Goal: Task Accomplishment & Management: Manage account settings

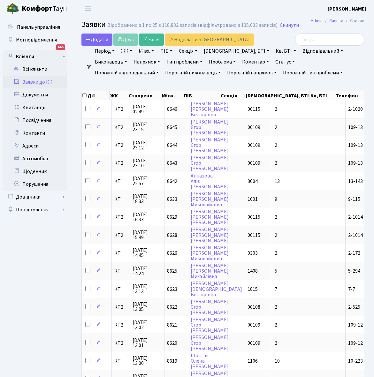
select select "25"
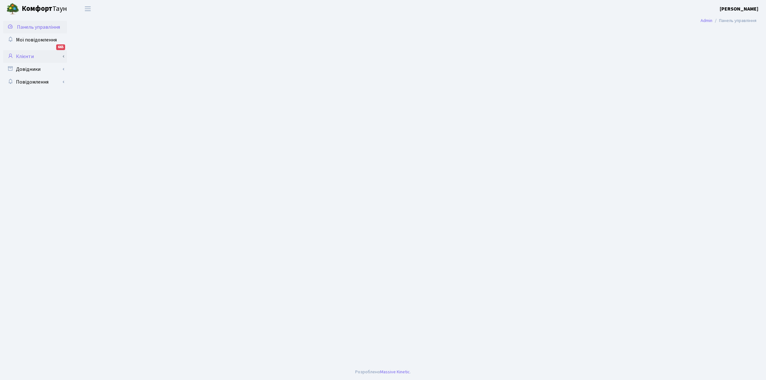
click at [26, 56] on link "Клієнти" at bounding box center [35, 56] width 64 height 13
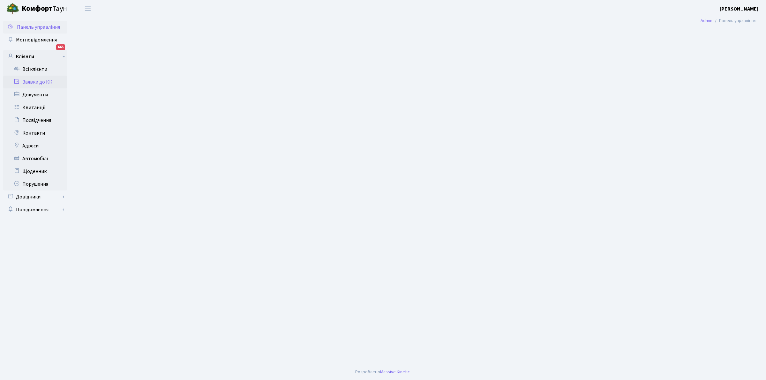
click at [43, 81] on link "Заявки до КК" at bounding box center [35, 82] width 64 height 13
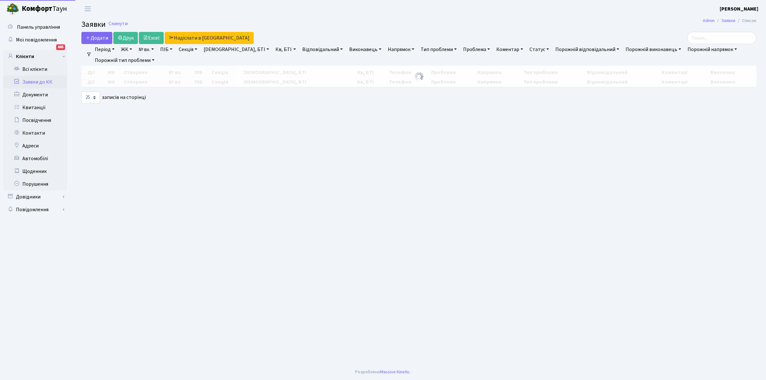
select select "25"
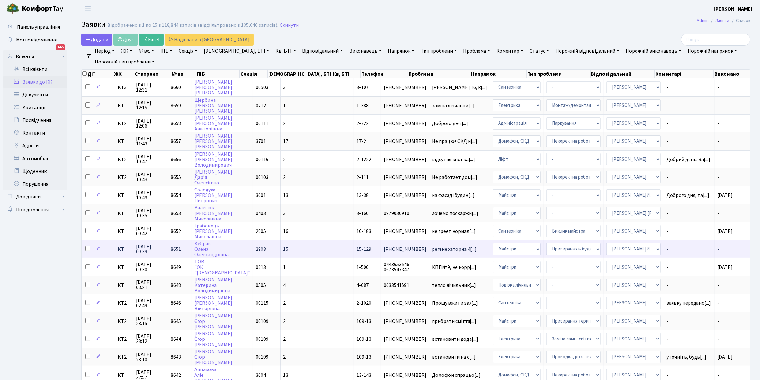
click at [356, 246] on span "15-129" at bounding box center [363, 249] width 15 height 7
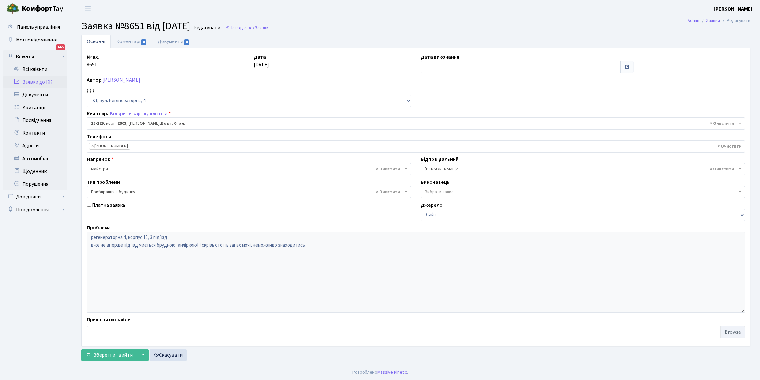
select select "8904"
select select "58"
click at [29, 65] on link "Всі клієнти" at bounding box center [35, 69] width 64 height 13
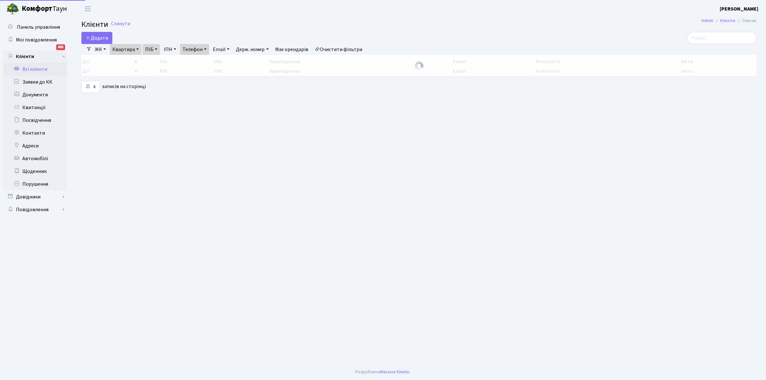
select select "25"
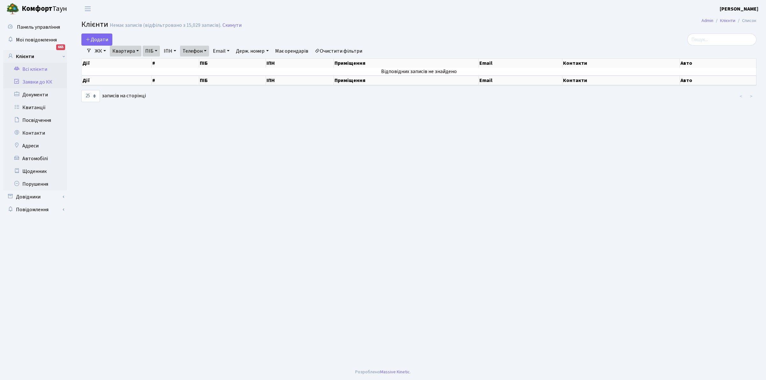
click at [33, 80] on link "Заявки до КК" at bounding box center [35, 82] width 64 height 13
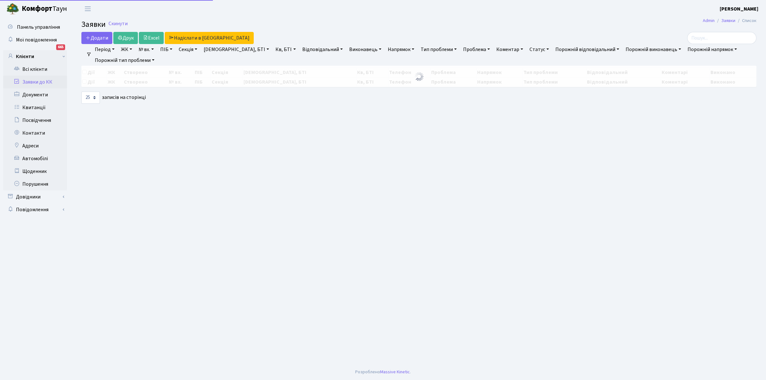
select select "25"
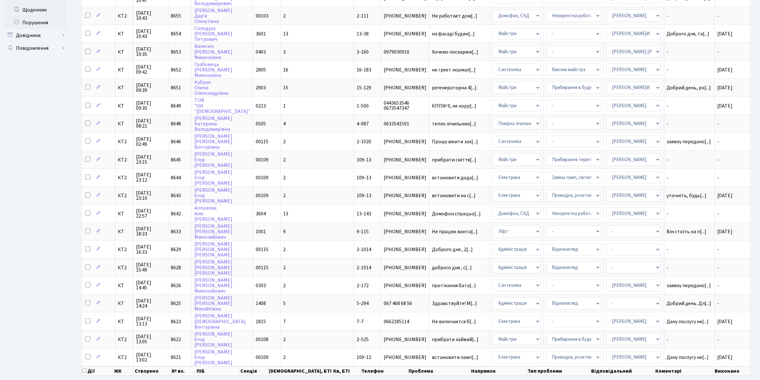
scroll to position [181, 0]
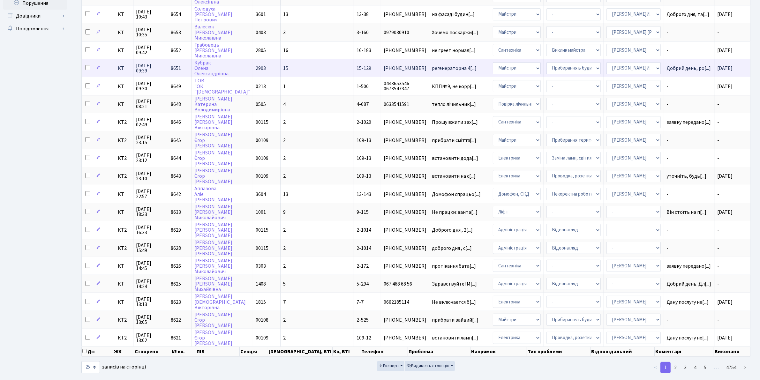
click at [356, 65] on span "15-129" at bounding box center [363, 68] width 15 height 7
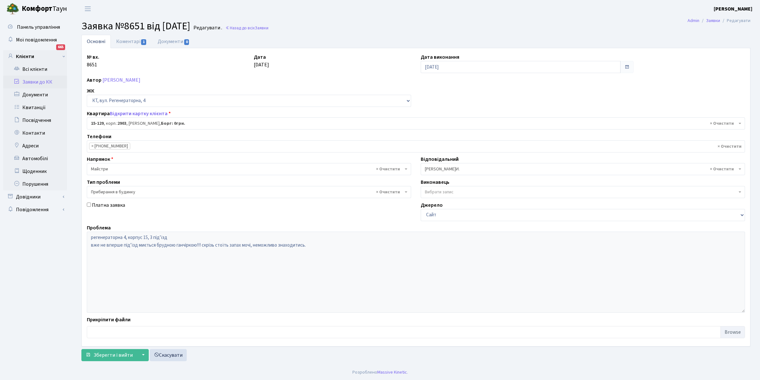
select select "8904"
select select "58"
click at [127, 77] on link "[PERSON_NAME]" at bounding box center [121, 80] width 38 height 7
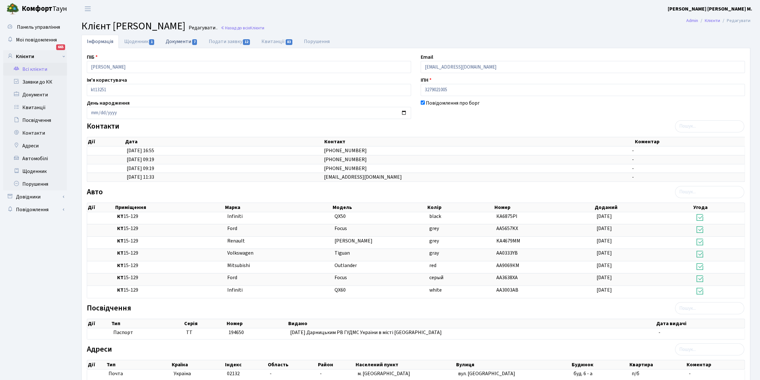
click at [174, 36] on link "Документи 7" at bounding box center [181, 41] width 43 height 13
select select "25"
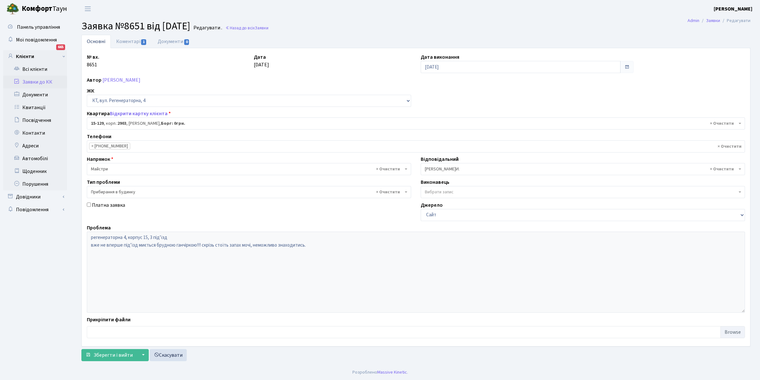
select select "8904"
select select "58"
click at [129, 40] on link "Коментарі 1" at bounding box center [131, 41] width 41 height 13
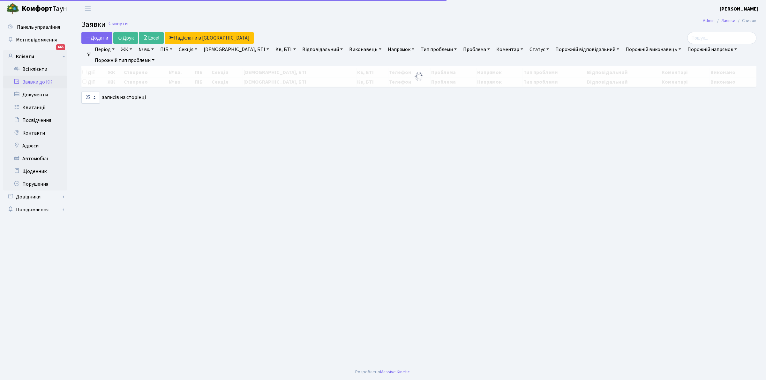
select select "25"
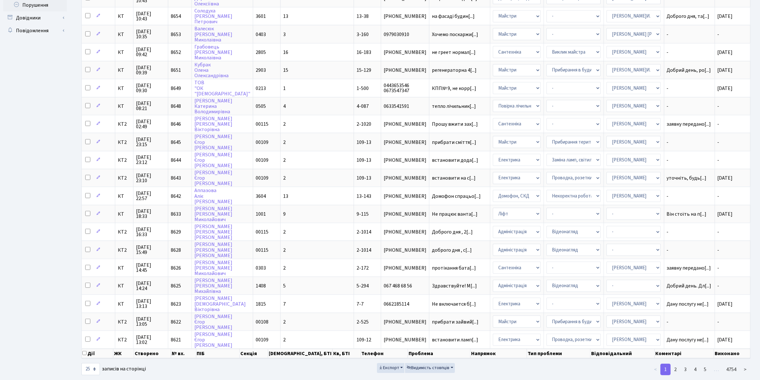
scroll to position [181, 0]
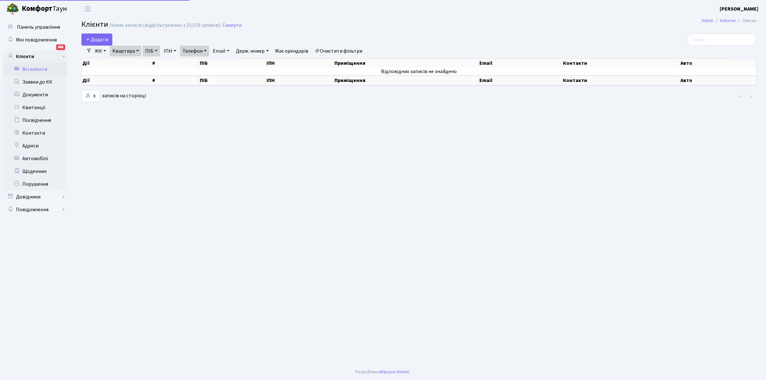
select select "25"
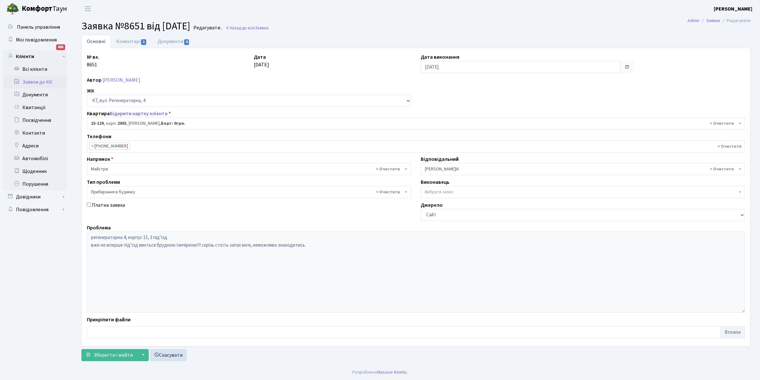
select select "8904"
select select "58"
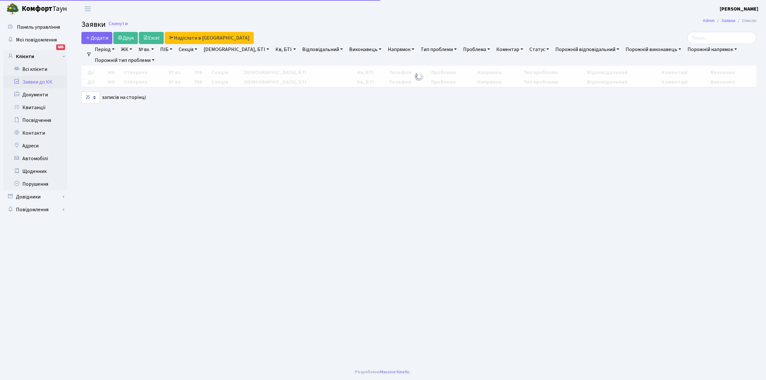
select select "25"
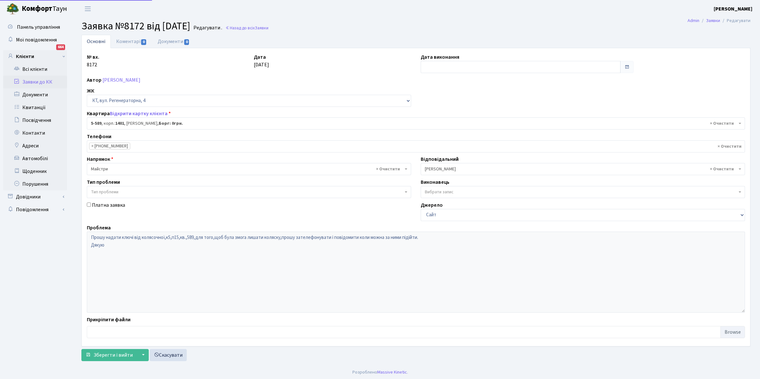
select select "1983"
click at [43, 69] on link "Всі клієнти" at bounding box center [35, 69] width 64 height 13
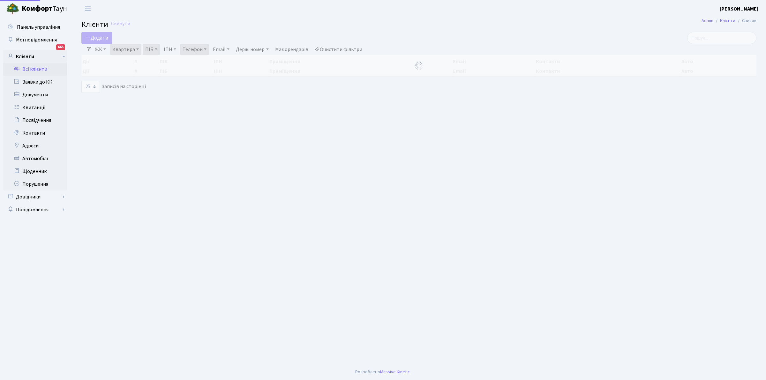
select select "25"
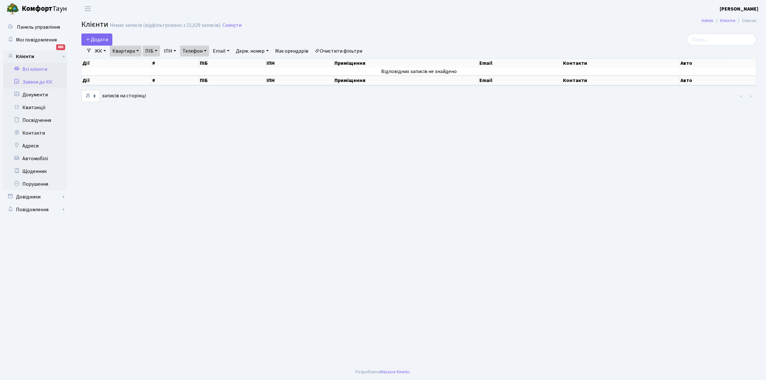
click at [37, 81] on link "Заявки до КК" at bounding box center [35, 82] width 64 height 13
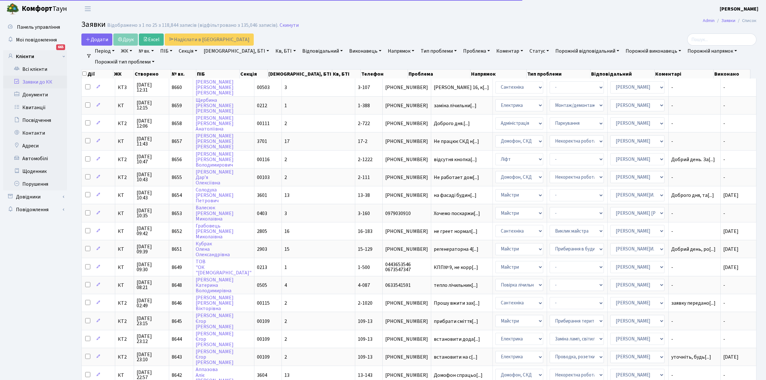
select select
select select "25"
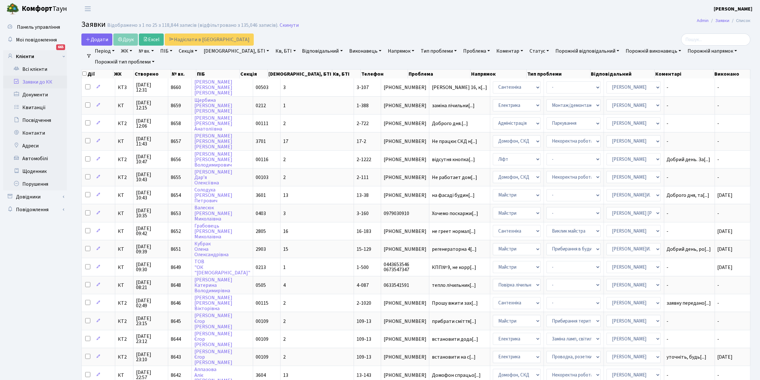
click at [303, 50] on link "Відповідальний" at bounding box center [323, 51] width 46 height 11
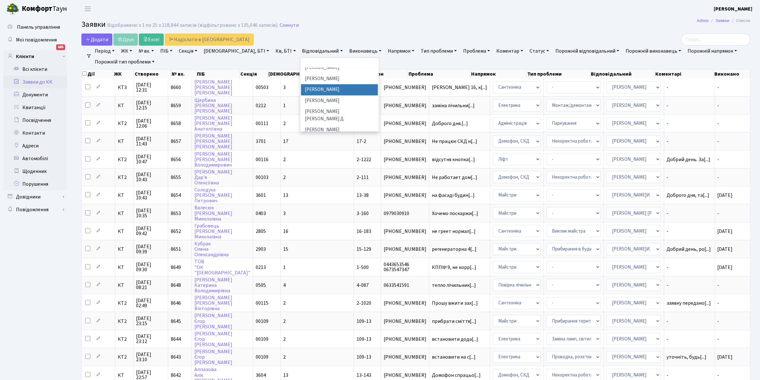
click at [301, 84] on li "[PERSON_NAME]" at bounding box center [339, 89] width 77 height 11
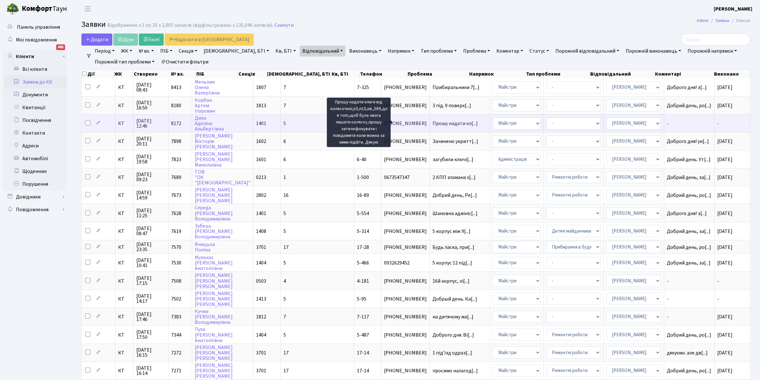
click at [432, 121] on span "Прошу надати кл[...]" at bounding box center [454, 123] width 45 height 7
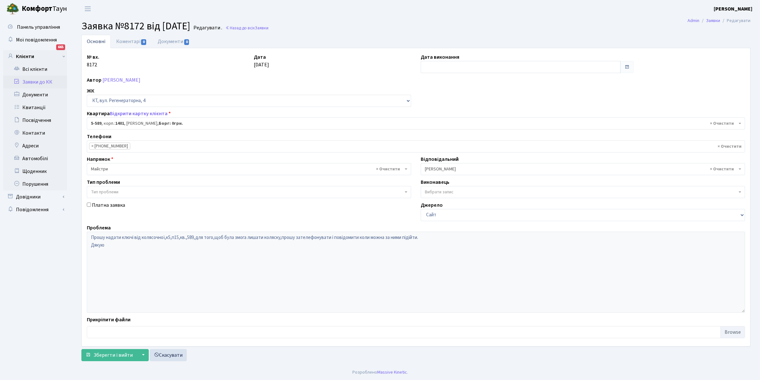
select select "1983"
